Goal: Task Accomplishment & Management: Manage account settings

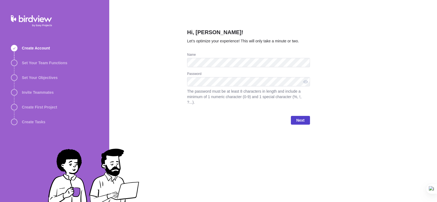
click at [300, 117] on span "Next" at bounding box center [300, 120] width 8 height 7
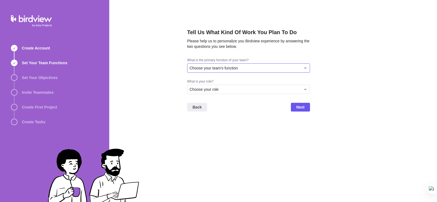
click at [258, 71] on div "Choose your team's function" at bounding box center [248, 67] width 123 height 9
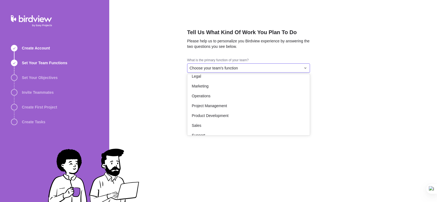
scroll to position [75, 0]
click at [215, 105] on span "Project Management" at bounding box center [209, 104] width 35 height 5
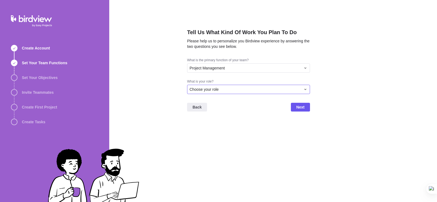
click at [246, 89] on div "Choose your role" at bounding box center [245, 89] width 111 height 5
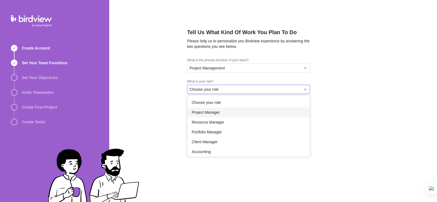
click at [223, 109] on div "Project Manager" at bounding box center [248, 112] width 122 height 10
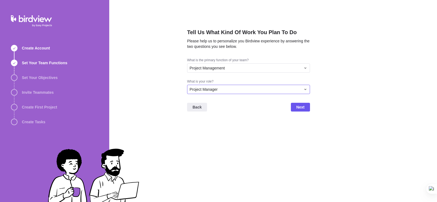
click at [297, 87] on div "Project Manager" at bounding box center [245, 89] width 111 height 5
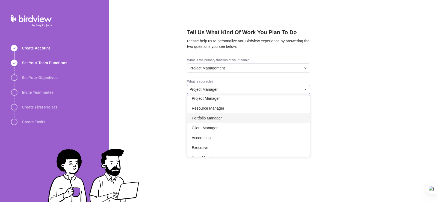
scroll to position [32, 0]
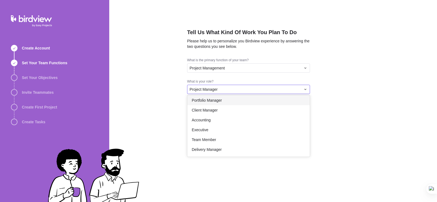
drag, startPoint x: 310, startPoint y: 146, endPoint x: 310, endPoint y: 149, distance: 3.3
click at [310, 149] on div "Tell Us What Kind Of Work You Plan To Do Please help us to personalize you Bird…" at bounding box center [273, 101] width 328 height 202
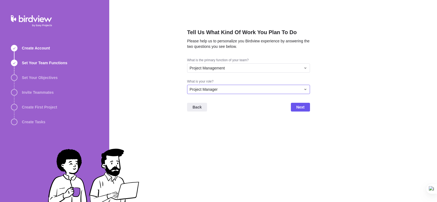
click at [302, 91] on div "Project Manager" at bounding box center [248, 89] width 123 height 9
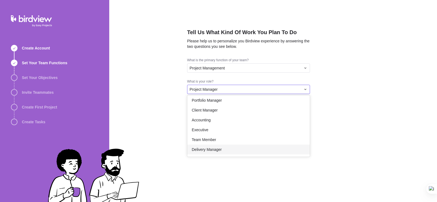
click at [218, 150] on span "Delivery Manager" at bounding box center [207, 149] width 30 height 5
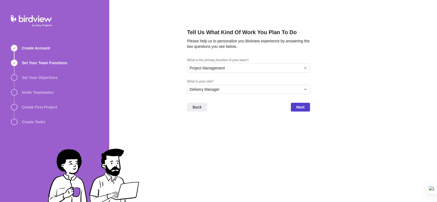
click at [305, 107] on span "Next" at bounding box center [300, 107] width 19 height 9
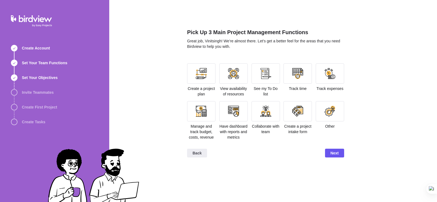
click at [209, 85] on div "Create a project plan" at bounding box center [201, 79] width 28 height 33
click at [204, 78] on div at bounding box center [201, 73] width 11 height 11
click at [201, 116] on div at bounding box center [201, 111] width 11 height 11
click at [270, 111] on div at bounding box center [265, 111] width 11 height 11
click at [273, 63] on div "Pick Up 3 Main Project Management Functions Great job, Vinitsingh! We’re almost…" at bounding box center [265, 97] width 157 height 138
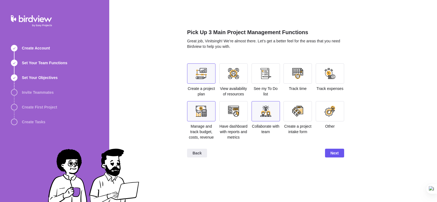
click at [267, 75] on div at bounding box center [265, 73] width 11 height 11
click at [297, 72] on div at bounding box center [297, 73] width 11 height 11
click at [333, 75] on div at bounding box center [329, 73] width 11 height 11
click at [273, 118] on div at bounding box center [266, 111] width 28 height 20
click at [236, 118] on div at bounding box center [233, 111] width 28 height 20
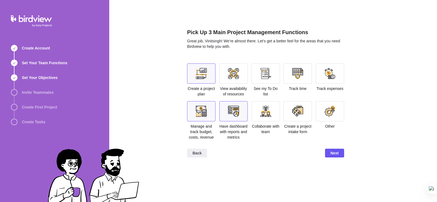
click at [230, 66] on div at bounding box center [233, 73] width 28 height 20
click at [239, 129] on span "Have dashboard with reports and metrics" at bounding box center [233, 131] width 28 height 15
click at [238, 114] on div at bounding box center [233, 111] width 11 height 11
click at [237, 51] on div "Pick Up 3 Main Project Management Functions Great job, Vinitsingh! We’re almost…" at bounding box center [265, 42] width 157 height 29
click at [236, 73] on div at bounding box center [233, 73] width 11 height 11
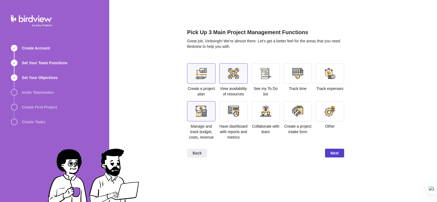
click at [338, 154] on span "Next" at bounding box center [334, 153] width 8 height 7
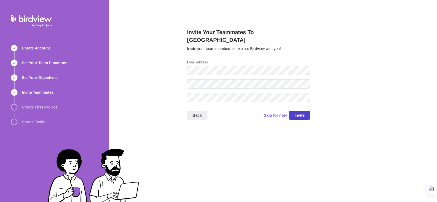
click at [295, 112] on span "Invite" at bounding box center [299, 115] width 10 height 7
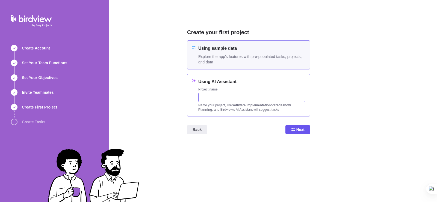
click at [238, 100] on input "text" at bounding box center [251, 97] width 107 height 9
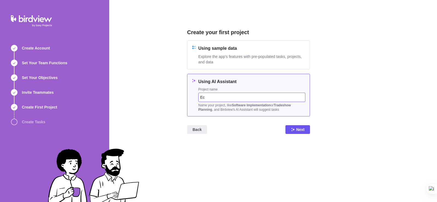
type input "E"
type input "Travel Ecommerce Portal"
click at [298, 130] on span "Next" at bounding box center [300, 129] width 8 height 7
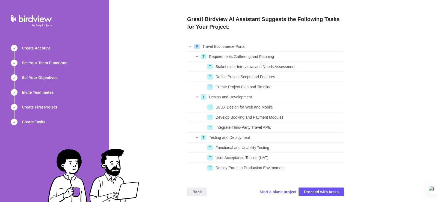
scroll to position [3, 0]
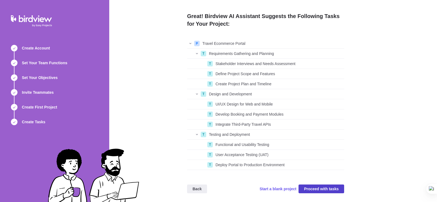
click at [327, 187] on span "Proceed with tasks" at bounding box center [321, 188] width 35 height 7
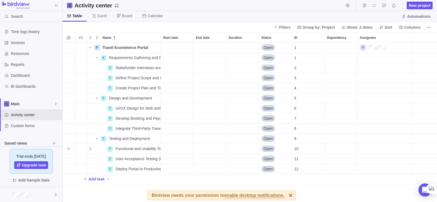
scroll to position [155, 370]
click at [286, 197] on div at bounding box center [291, 195] width 10 height 10
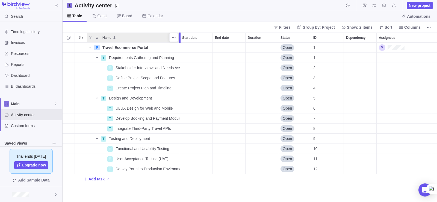
drag, startPoint x: 162, startPoint y: 39, endPoint x: 181, endPoint y: 39, distance: 18.8
click at [181, 39] on div at bounding box center [180, 37] width 4 height 10
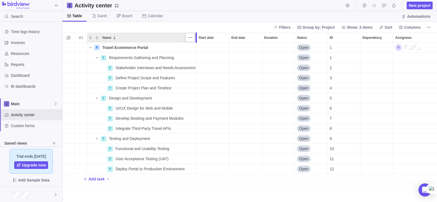
drag, startPoint x: 181, startPoint y: 39, endPoint x: 198, endPoint y: 39, distance: 16.9
click at [198, 39] on div at bounding box center [197, 37] width 4 height 10
click at [102, 16] on span "Gantt" at bounding box center [101, 15] width 9 height 5
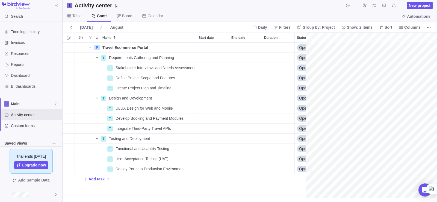
scroll to position [0, 45]
drag, startPoint x: 308, startPoint y: 73, endPoint x: 325, endPoint y: 74, distance: 17.5
click at [90, 48] on icon "Name" at bounding box center [90, 47] width 4 height 4
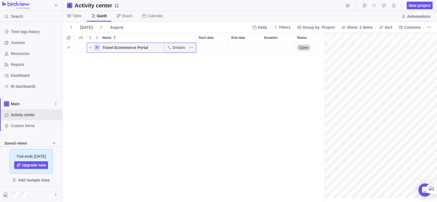
click at [90, 50] on span "Name" at bounding box center [90, 48] width 7 height 8
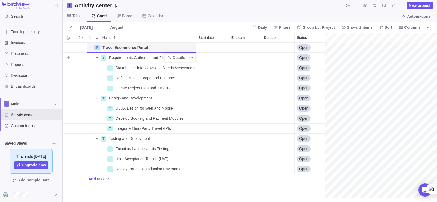
click at [97, 58] on icon "Name" at bounding box center [97, 57] width 2 height 1
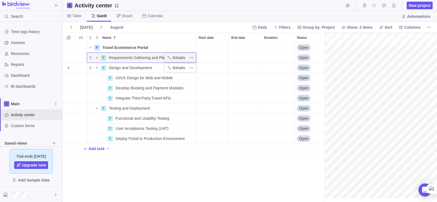
click at [97, 68] on icon "Name" at bounding box center [97, 68] width 4 height 4
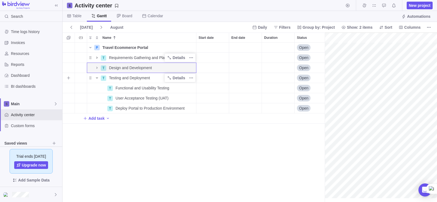
click at [97, 78] on icon "Name" at bounding box center [97, 77] width 2 height 1
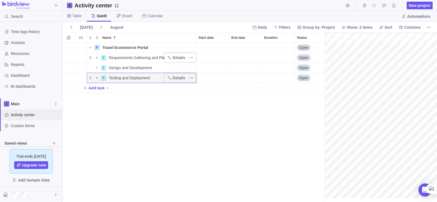
click at [26, 118] on div "Activity center" at bounding box center [31, 114] width 62 height 11
click at [98, 59] on icon "Name" at bounding box center [97, 57] width 4 height 4
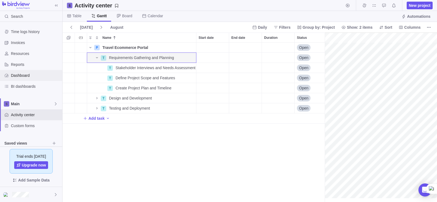
click at [18, 79] on div "Dashboard" at bounding box center [31, 75] width 62 height 11
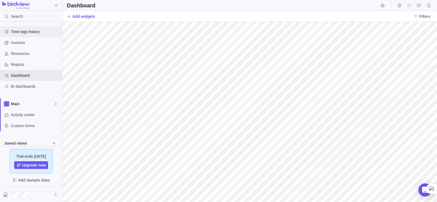
click at [22, 31] on span "Time logs history" at bounding box center [35, 31] width 49 height 5
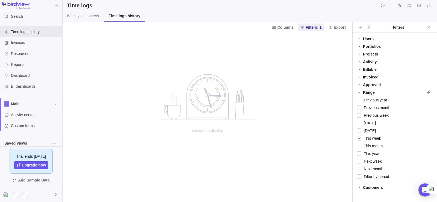
click at [359, 46] on icon at bounding box center [359, 46] width 4 height 4
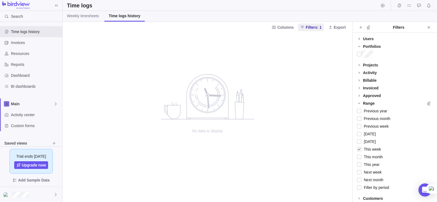
click at [358, 40] on icon at bounding box center [359, 39] width 4 height 4
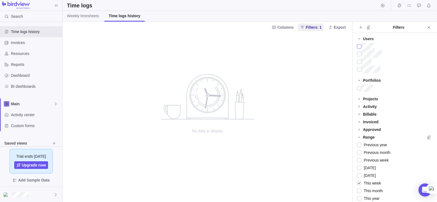
click at [358, 48] on div at bounding box center [359, 47] width 4 height 8
click at [359, 54] on div at bounding box center [359, 54] width 4 height 8
click at [359, 63] on div at bounding box center [359, 62] width 4 height 8
click at [359, 72] on div at bounding box center [359, 70] width 4 height 8
click at [14, 43] on span "Invoices" at bounding box center [35, 42] width 49 height 5
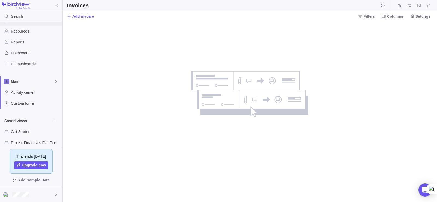
scroll to position [50, 0]
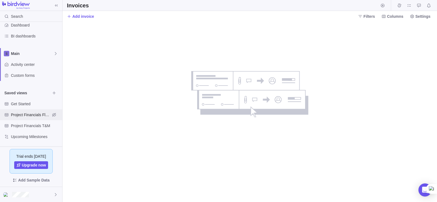
click at [33, 118] on div "Project Financials Flat Fee" at bounding box center [31, 114] width 62 height 11
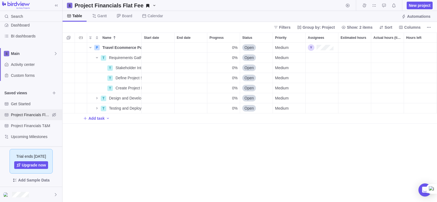
scroll to position [155, 370]
